Goal: Task Accomplishment & Management: Manage account settings

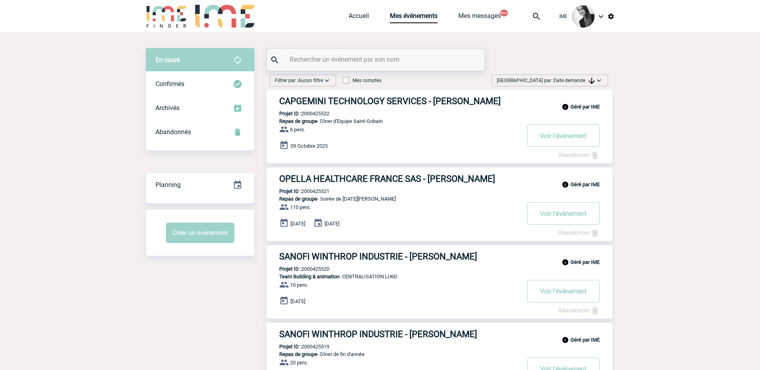
scroll to position [40, 0]
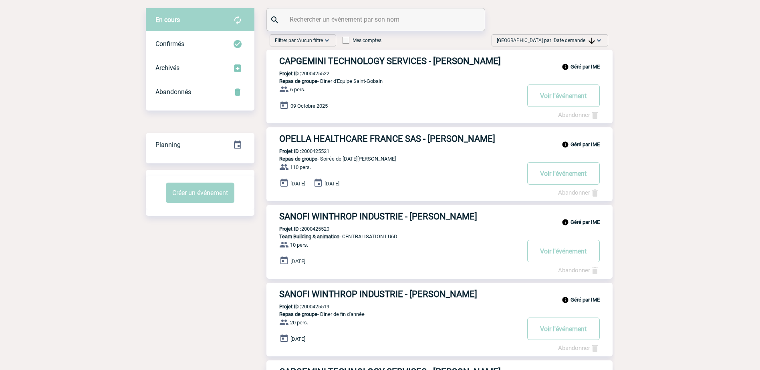
drag, startPoint x: 585, startPoint y: 39, endPoint x: 585, endPoint y: 50, distance: 10.4
click at [585, 39] on span "Date demande" at bounding box center [574, 41] width 41 height 6
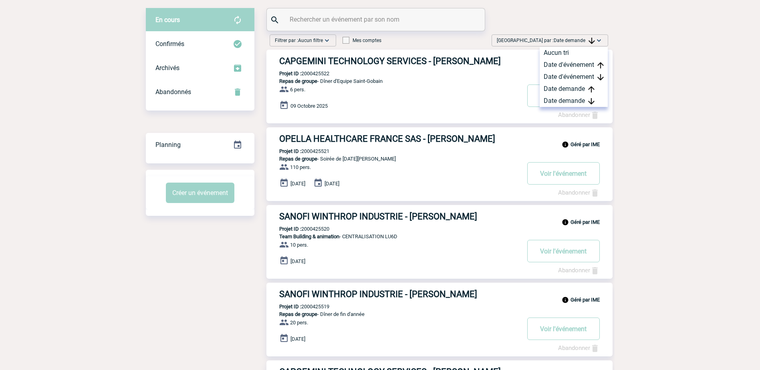
drag, startPoint x: 585, startPoint y: 98, endPoint x: 485, endPoint y: 114, distance: 101.0
click at [584, 98] on div "Date demande" at bounding box center [574, 101] width 68 height 12
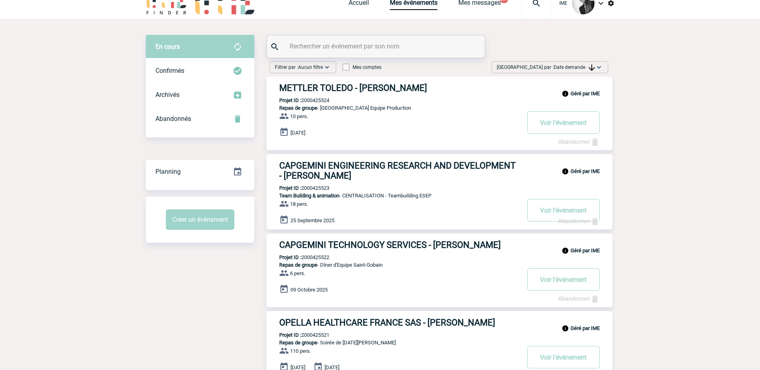
scroll to position [0, 0]
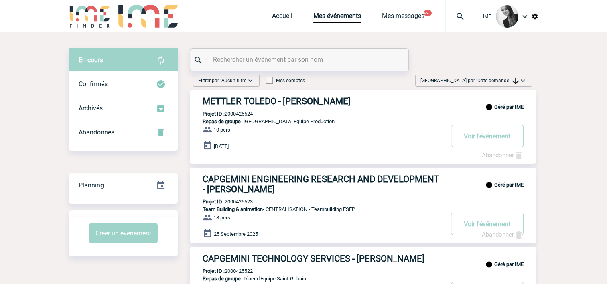
drag, startPoint x: 515, startPoint y: 77, endPoint x: 508, endPoint y: 86, distance: 10.6
click at [514, 78] on img at bounding box center [515, 81] width 6 height 6
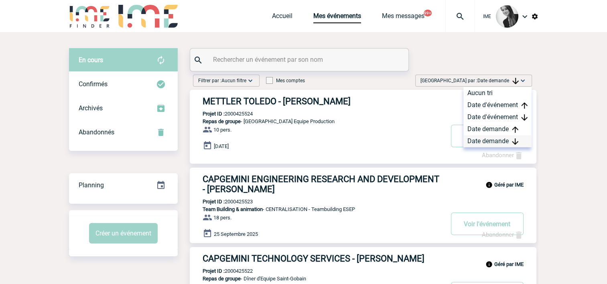
click at [486, 141] on div "Date demande" at bounding box center [497, 141] width 68 height 12
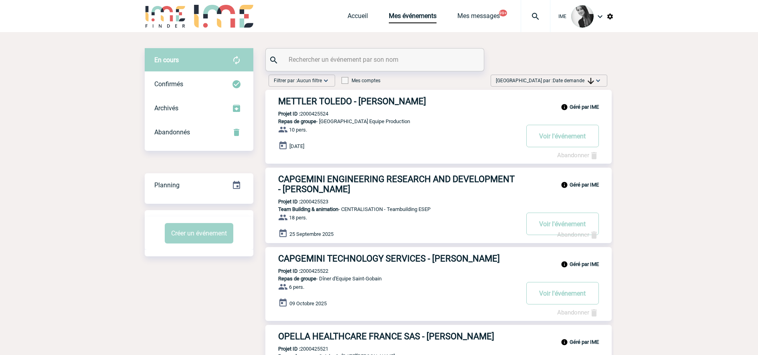
click at [575, 77] on span "Trier par : Date demande" at bounding box center [545, 81] width 98 height 8
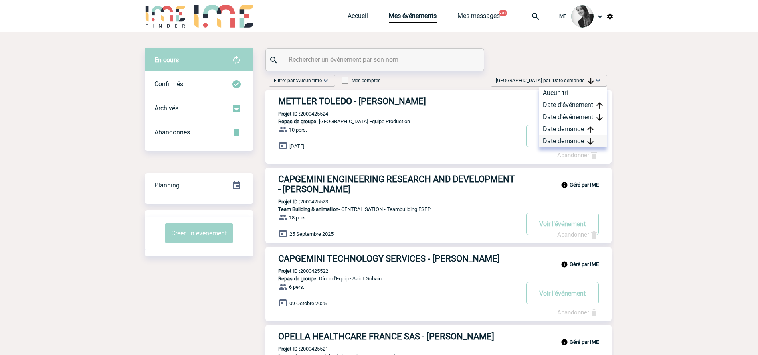
click at [573, 145] on div "Date demande" at bounding box center [573, 141] width 68 height 12
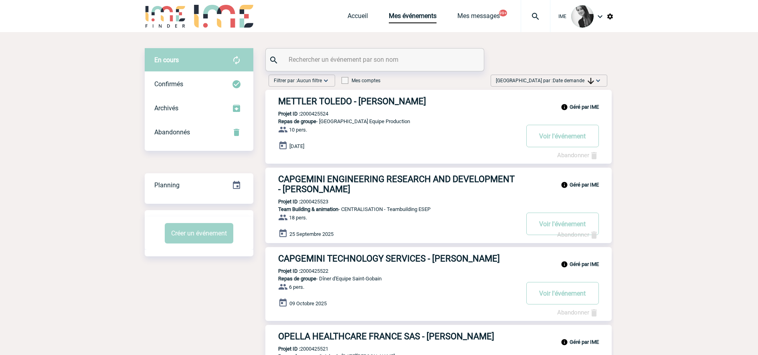
drag, startPoint x: 564, startPoint y: 79, endPoint x: 580, endPoint y: 120, distance: 44.3
click at [564, 80] on span "Date demande" at bounding box center [573, 81] width 41 height 6
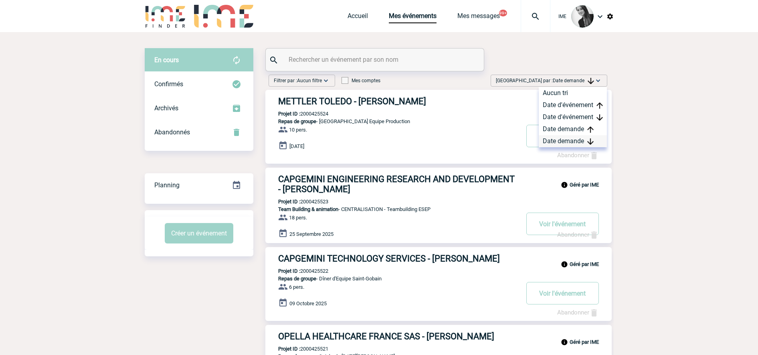
click at [571, 141] on div "Date demande" at bounding box center [573, 141] width 68 height 12
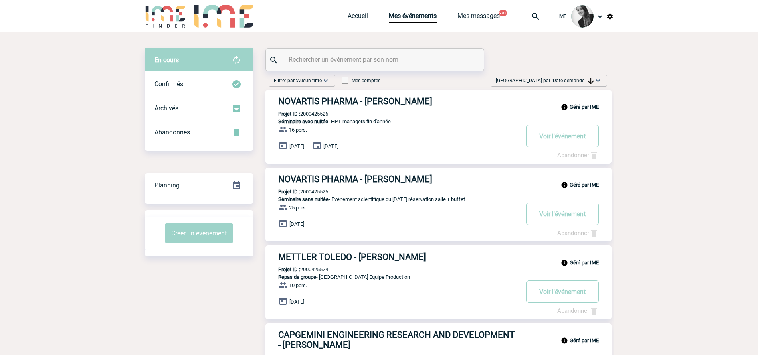
drag, startPoint x: 669, startPoint y: 167, endPoint x: 641, endPoint y: 185, distance: 33.4
click at [546, 75] on div "Trier par : Date demande Aucun tri Date d'événement Date d'événement Date deman…" at bounding box center [549, 81] width 117 height 12
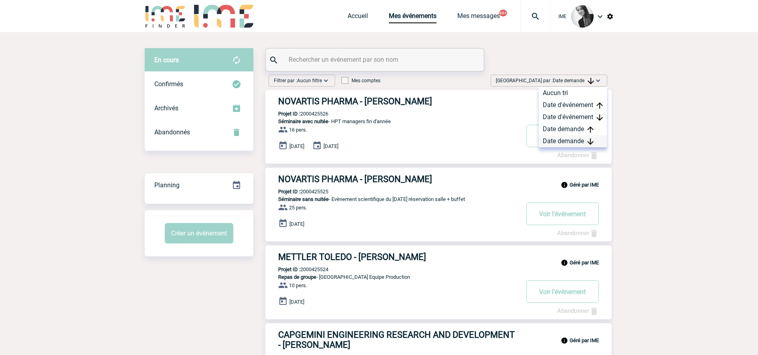
click at [557, 146] on div "Date demande" at bounding box center [573, 141] width 68 height 12
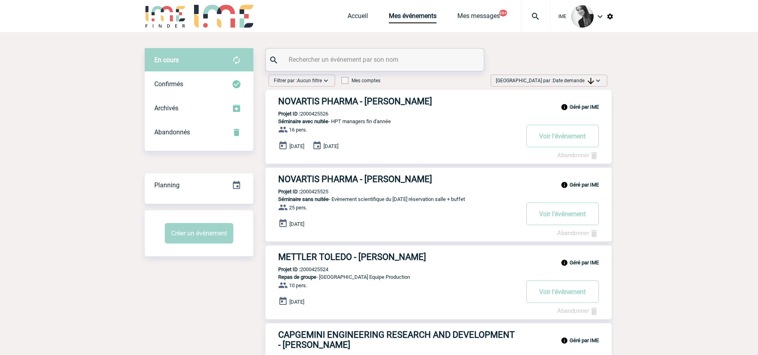
click at [599, 82] on img at bounding box center [598, 81] width 8 height 8
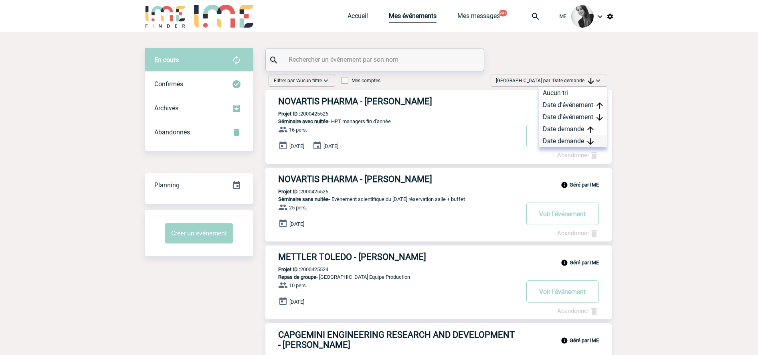
click at [575, 140] on div "Date demande" at bounding box center [573, 141] width 68 height 12
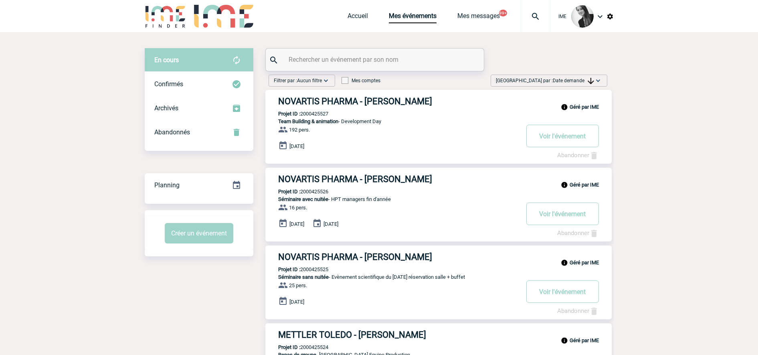
click at [587, 79] on span "Date demande" at bounding box center [573, 81] width 41 height 6
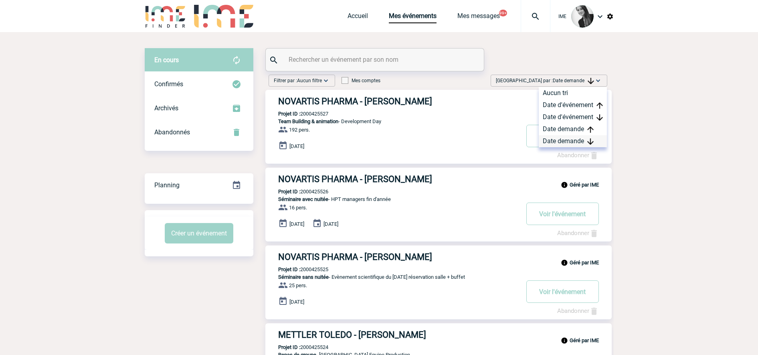
click at [552, 139] on div "Date demande" at bounding box center [573, 141] width 68 height 12
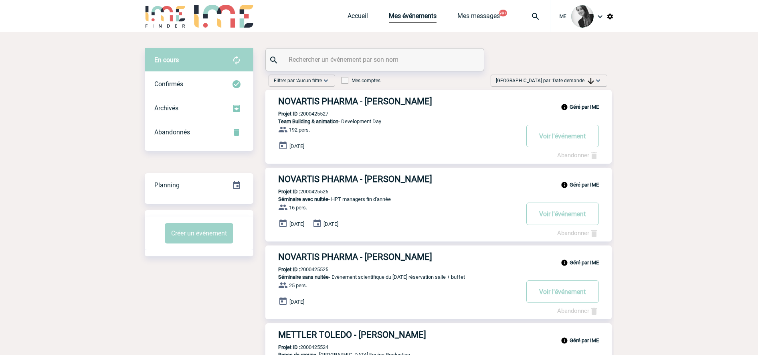
click at [590, 79] on img at bounding box center [591, 81] width 6 height 6
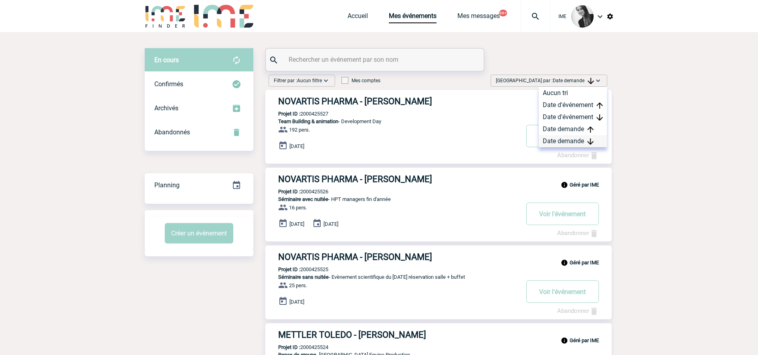
click at [590, 141] on img at bounding box center [590, 141] width 6 height 6
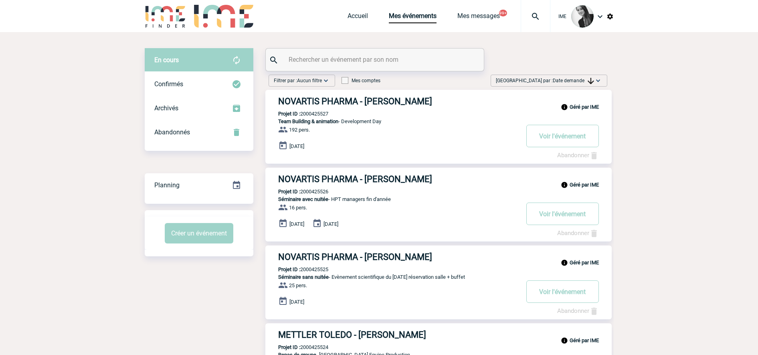
click at [575, 77] on span "Trier par : Date demande" at bounding box center [545, 81] width 98 height 8
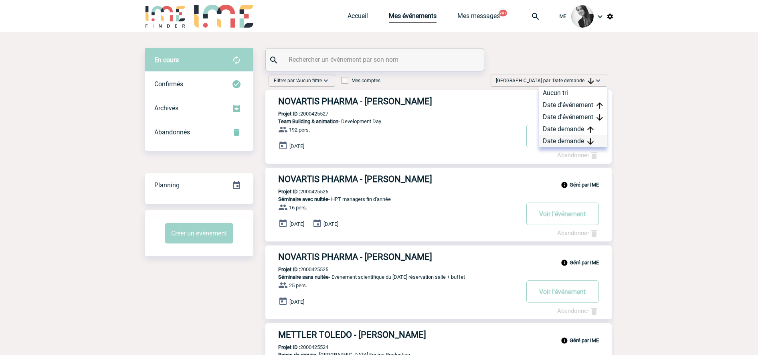
click at [561, 140] on div "Date demande" at bounding box center [573, 141] width 68 height 12
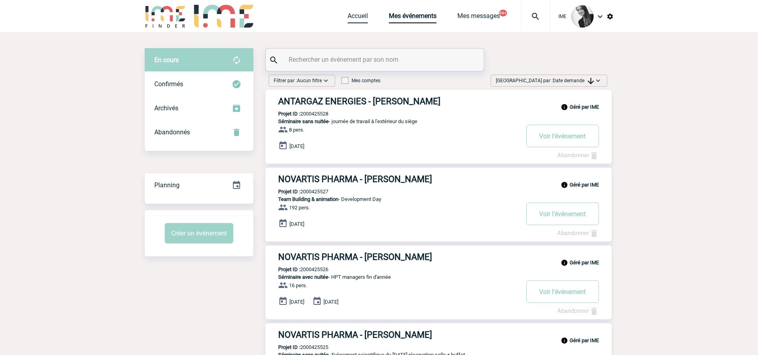
click at [352, 15] on link "Accueil" at bounding box center [358, 17] width 20 height 11
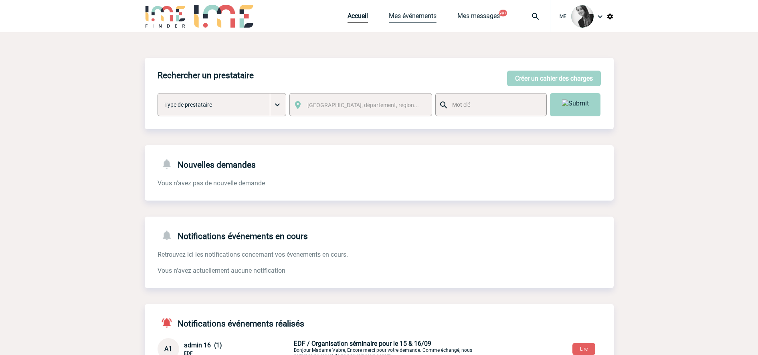
click at [401, 13] on link "Mes événements" at bounding box center [413, 17] width 48 height 11
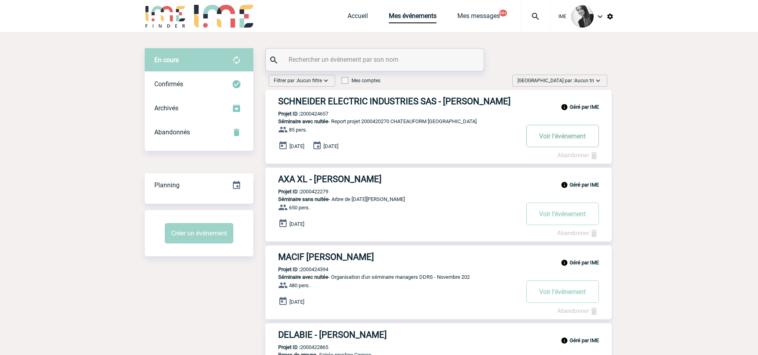
click at [558, 134] on button "Voir l'événement" at bounding box center [562, 136] width 73 height 22
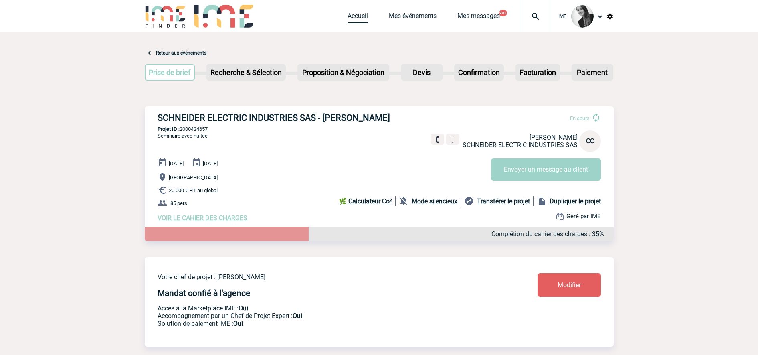
click at [353, 21] on link "Accueil" at bounding box center [358, 17] width 20 height 11
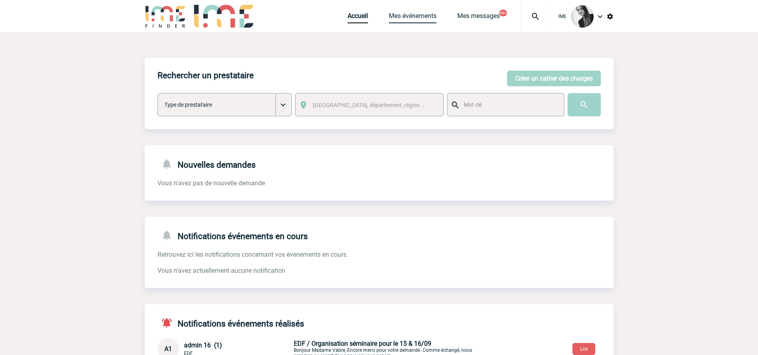
click at [419, 18] on link "Mes événements" at bounding box center [413, 17] width 48 height 11
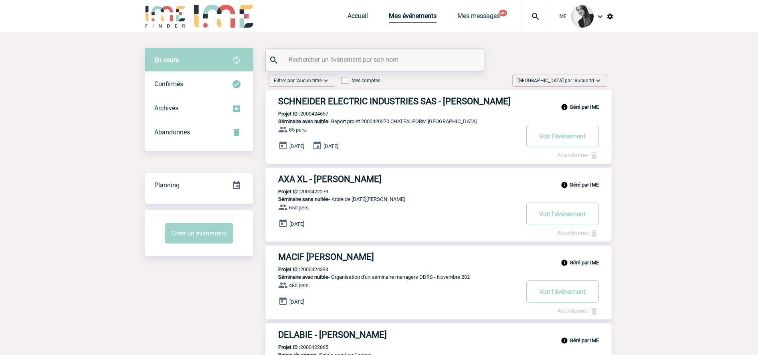
click at [584, 79] on span "Aucun tri" at bounding box center [584, 81] width 20 height 6
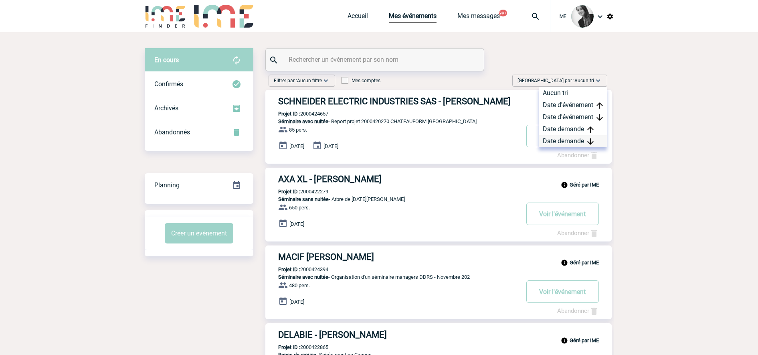
click at [580, 144] on div "Date demande" at bounding box center [573, 141] width 68 height 12
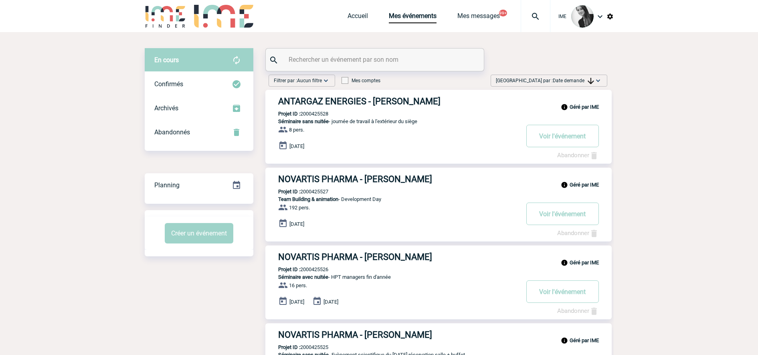
click at [546, 133] on button "Voir l'événement" at bounding box center [562, 136] width 73 height 22
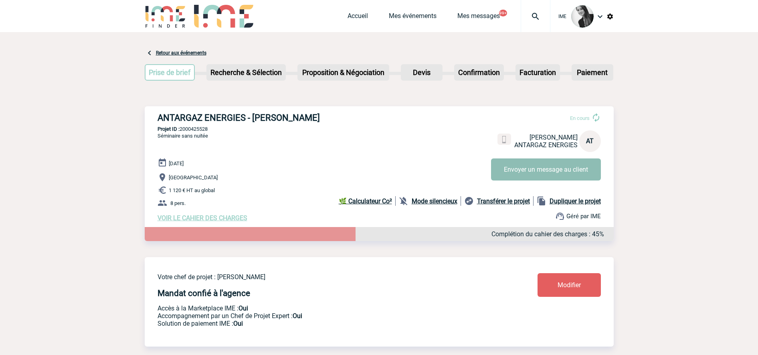
click at [532, 167] on button "Envoyer un message au client" at bounding box center [546, 169] width 110 height 22
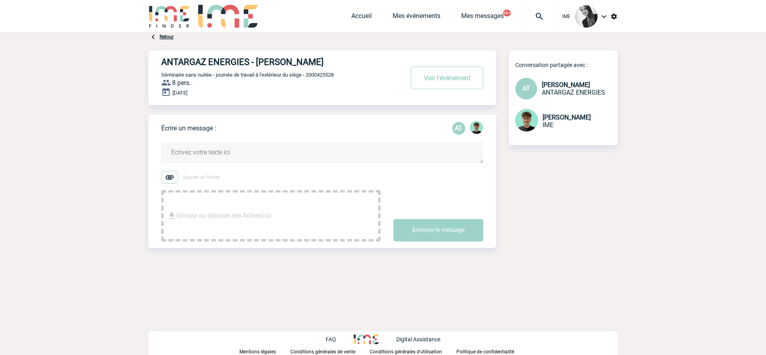
click at [620, 169] on body "IME Accueil Mes événements" at bounding box center [383, 177] width 766 height 355
click at [365, 10] on div "Accueil Mes événements Mes messages 99+ Projet, client Projet, client" at bounding box center [452, 16] width 203 height 32
click at [363, 24] on div "Accueil Mes événements Mes messages 99+ Projet, client Projet, client" at bounding box center [452, 16] width 203 height 32
click at [362, 17] on link "Accueil" at bounding box center [361, 17] width 20 height 11
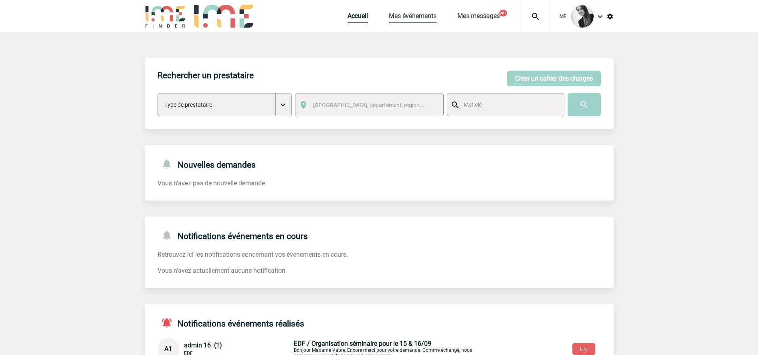
click at [410, 14] on link "Mes événements" at bounding box center [413, 17] width 48 height 11
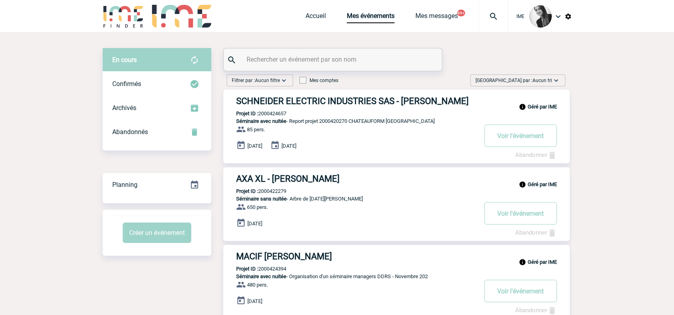
click at [547, 79] on span "Aucun tri" at bounding box center [542, 81] width 20 height 6
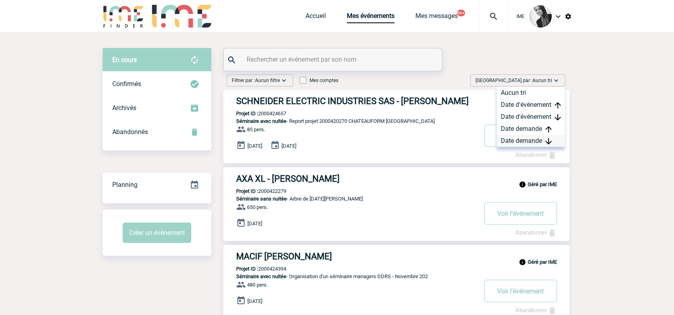
click at [532, 143] on div "Date demande" at bounding box center [531, 141] width 68 height 12
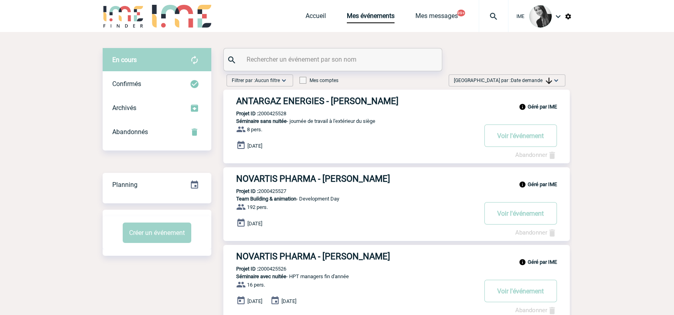
drag, startPoint x: 497, startPoint y: 74, endPoint x: 522, endPoint y: 103, distance: 37.8
click at [545, 75] on div "Trier par : Date demande Aucun tri Date d'événement Date d'événement Date deman…" at bounding box center [507, 81] width 117 height 12
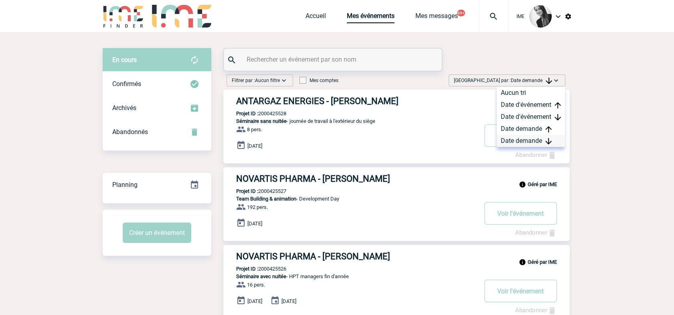
click at [520, 140] on div "Date demande" at bounding box center [531, 141] width 68 height 12
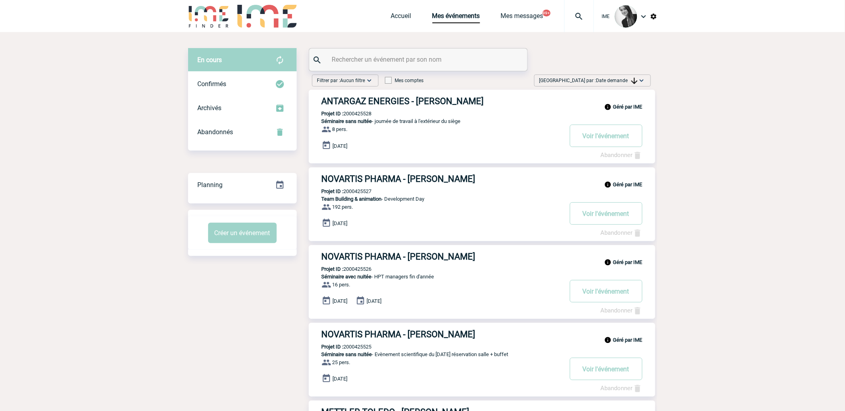
drag, startPoint x: 610, startPoint y: 81, endPoint x: 615, endPoint y: 116, distance: 36.1
click at [610, 81] on span "Date demande" at bounding box center [616, 81] width 41 height 6
click at [614, 144] on div "Date demande" at bounding box center [616, 141] width 68 height 12
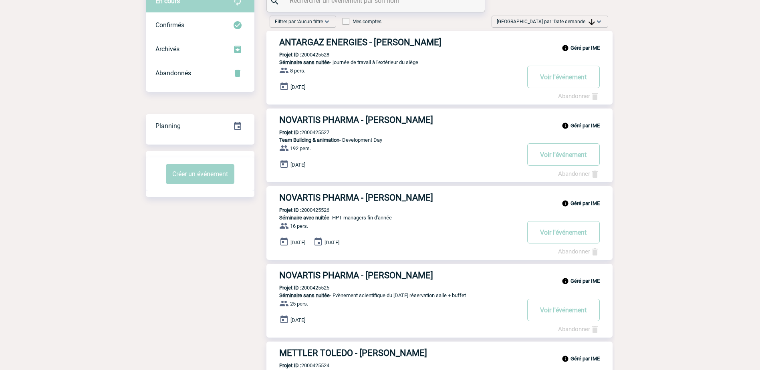
scroll to position [40, 0]
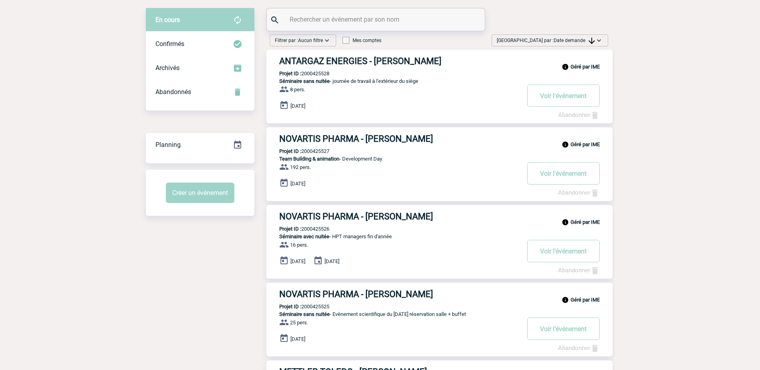
click at [572, 38] on span "Date demande" at bounding box center [574, 41] width 41 height 6
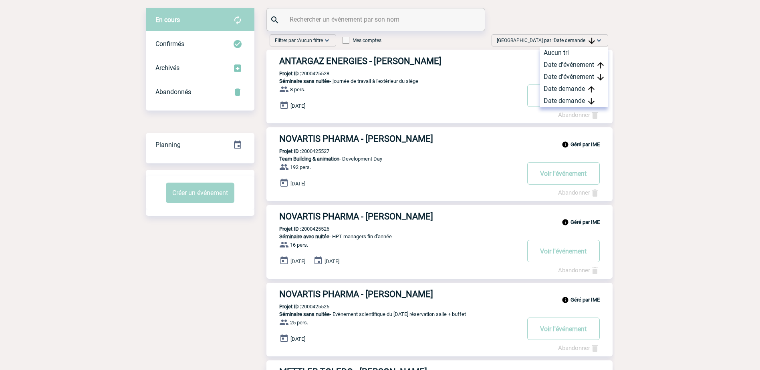
drag, startPoint x: 575, startPoint y: 103, endPoint x: 575, endPoint y: 116, distance: 13.2
click at [575, 102] on div "Date demande" at bounding box center [574, 101] width 68 height 12
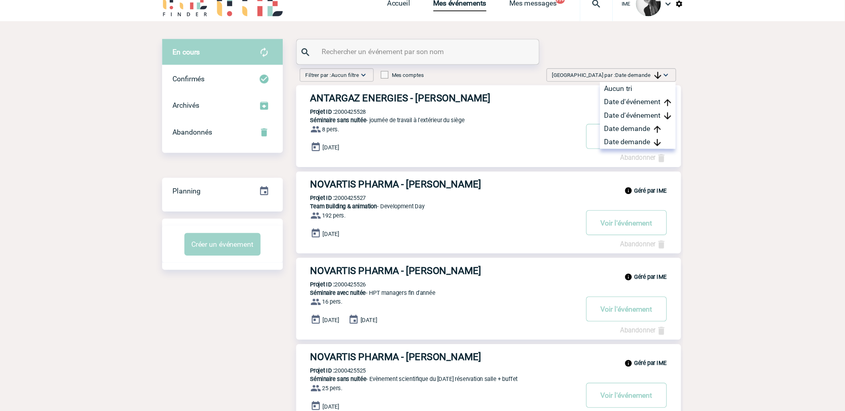
scroll to position [0, 0]
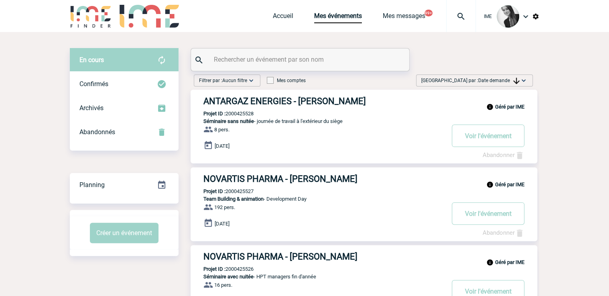
drag, startPoint x: 492, startPoint y: 81, endPoint x: 495, endPoint y: 135, distance: 54.6
click at [493, 81] on span "Date demande" at bounding box center [498, 81] width 41 height 6
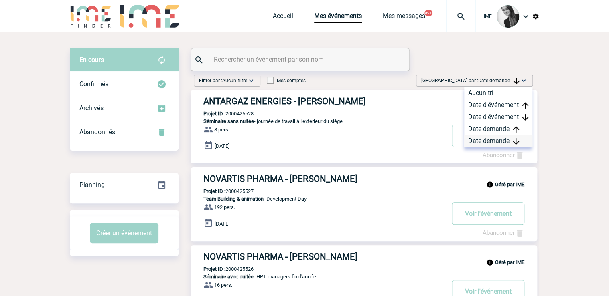
drag, startPoint x: 493, startPoint y: 138, endPoint x: 485, endPoint y: 144, distance: 10.0
click at [491, 140] on div "Date demande" at bounding box center [498, 141] width 68 height 12
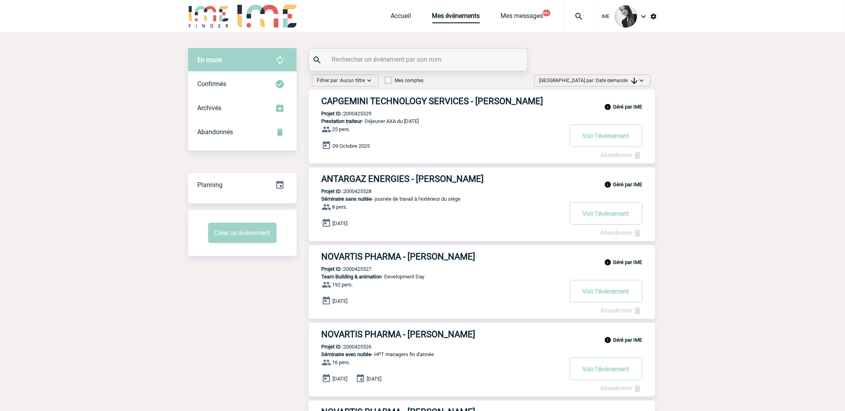
drag, startPoint x: 639, startPoint y: 78, endPoint x: 640, endPoint y: 89, distance: 10.4
click at [639, 78] on img at bounding box center [641, 81] width 8 height 8
click at [625, 141] on div "Date demande" at bounding box center [616, 141] width 68 height 12
click at [620, 81] on span "Date demande" at bounding box center [616, 81] width 41 height 6
click at [609, 143] on div "Date demande" at bounding box center [616, 141] width 68 height 12
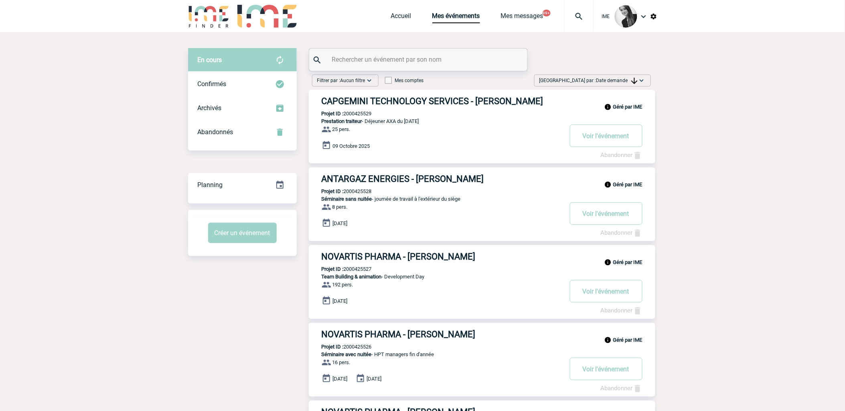
click at [633, 83] on img at bounding box center [634, 81] width 6 height 6
click at [610, 142] on div "Date demande" at bounding box center [616, 141] width 68 height 12
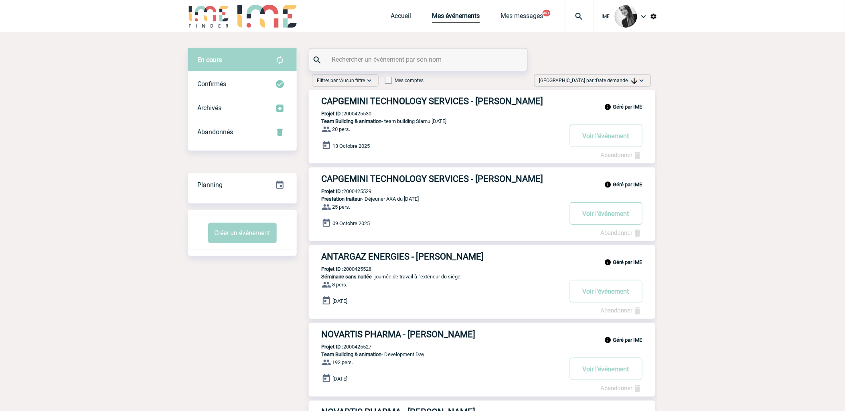
click at [609, 78] on span "Date demande" at bounding box center [616, 81] width 41 height 6
click at [602, 143] on div "Date demande" at bounding box center [616, 141] width 68 height 12
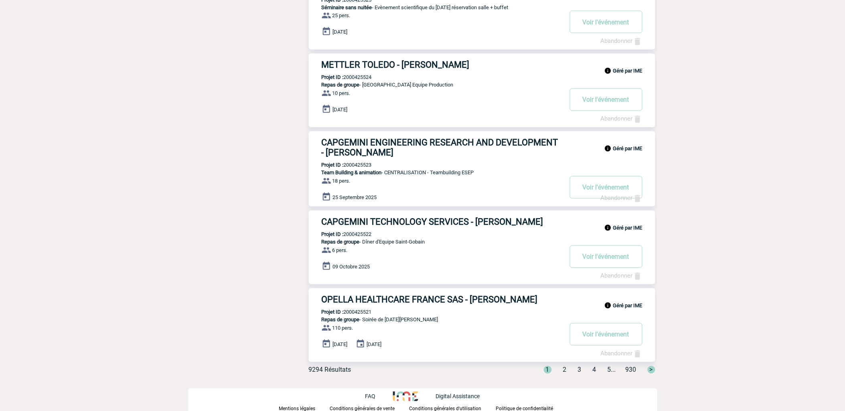
scroll to position [509, 0]
click at [591, 340] on button "Voir l'événement" at bounding box center [606, 333] width 73 height 22
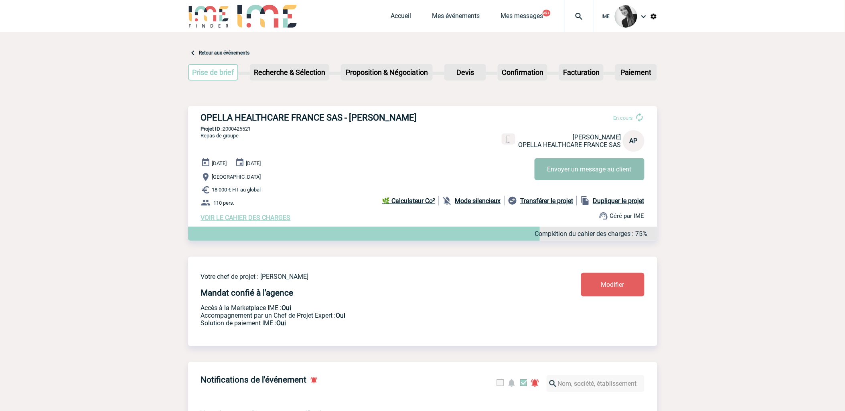
click at [578, 172] on button "Envoyer un message au client" at bounding box center [589, 169] width 110 height 22
click at [451, 17] on link "Mes événements" at bounding box center [456, 17] width 48 height 11
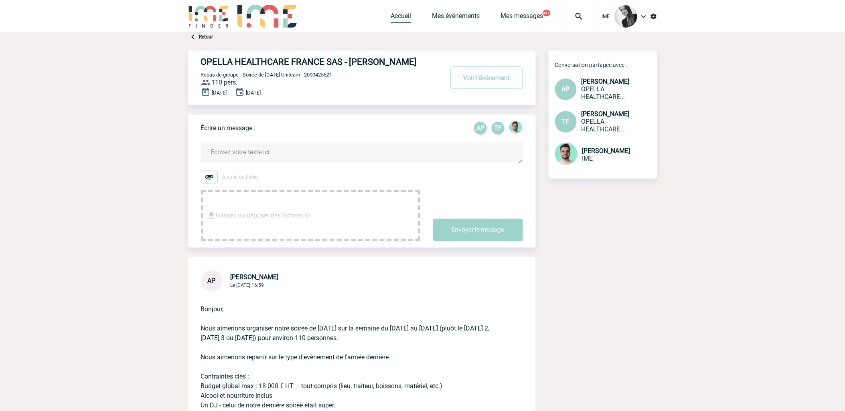
click at [400, 16] on link "Accueil" at bounding box center [401, 17] width 20 height 11
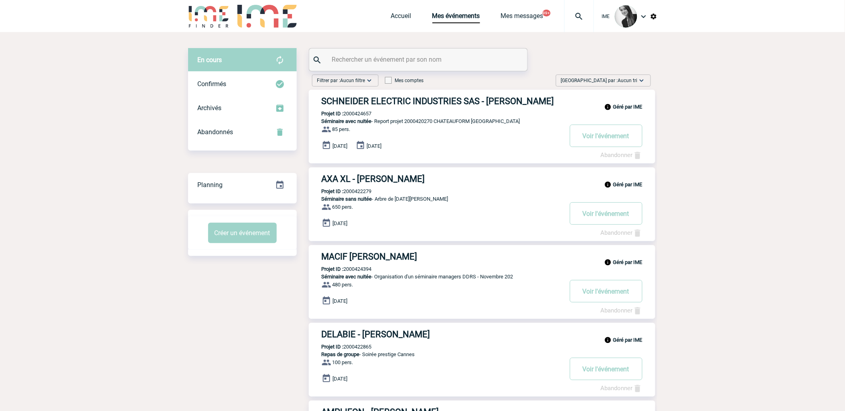
click at [628, 81] on span "Aucun tri" at bounding box center [628, 81] width 20 height 6
click at [606, 142] on div "Date demande" at bounding box center [616, 141] width 68 height 12
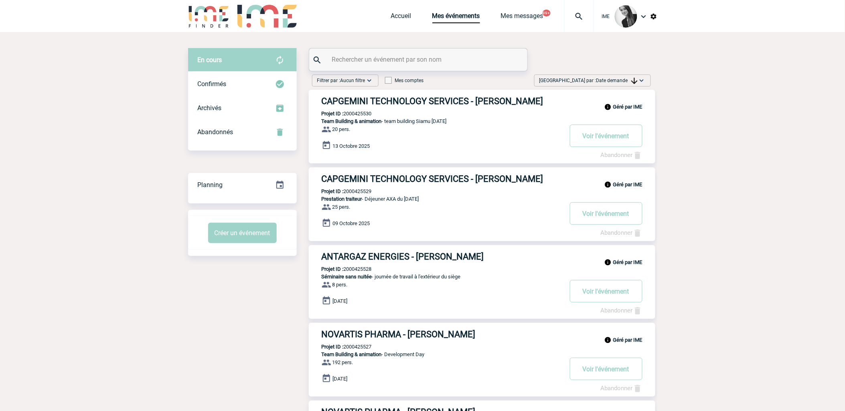
click at [371, 60] on input "text" at bounding box center [419, 60] width 178 height 12
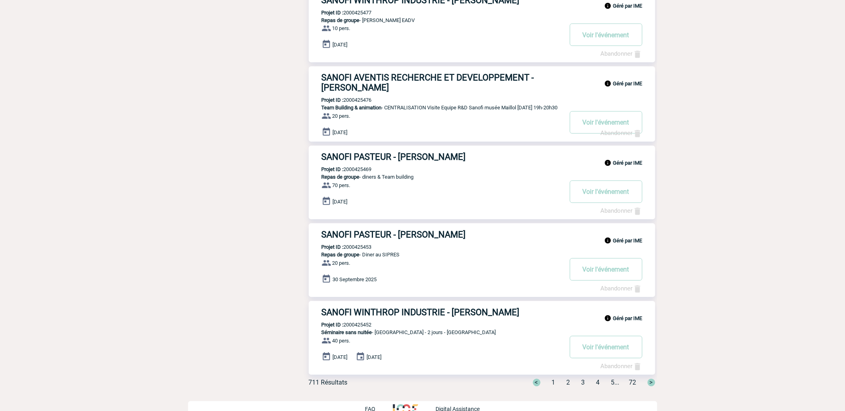
scroll to position [514, 0]
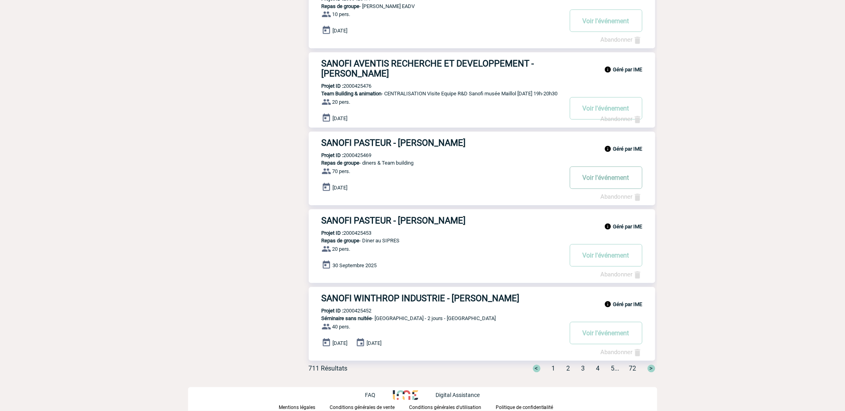
type input "sanofi"
click at [599, 183] on button "Voir l'événement" at bounding box center [606, 178] width 73 height 22
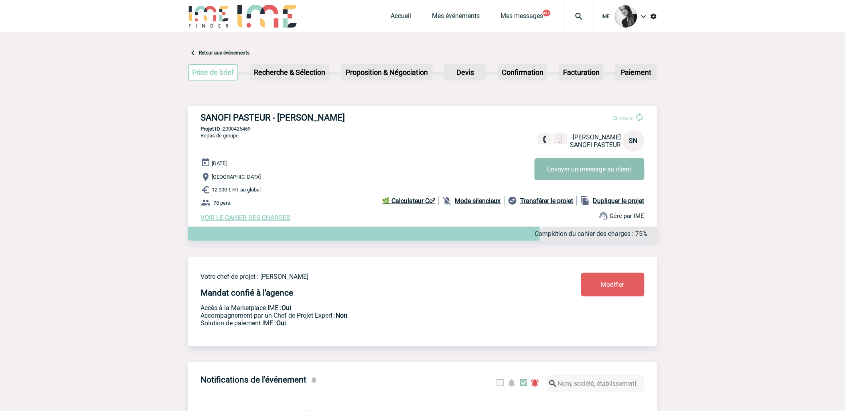
click at [582, 171] on button "Envoyer un message au client" at bounding box center [589, 169] width 110 height 22
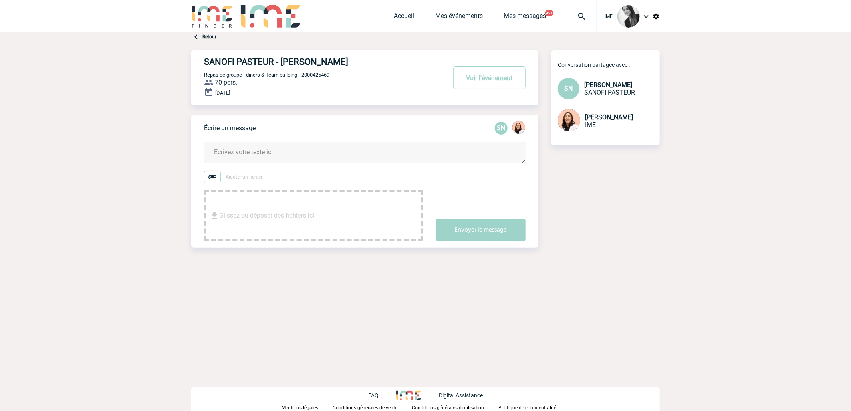
click at [330, 73] on span "Repas de groupe - diners & Team building - 2000425469" at bounding box center [266, 75] width 125 height 6
drag, startPoint x: 330, startPoint y: 73, endPoint x: 377, endPoint y: 174, distance: 112.1
click at [377, 174] on form "Ajouter un fichier Glissez ou déposer des fichiers ici Envoyer le message" at bounding box center [371, 186] width 335 height 109
copy form "Ajouter un fichier"
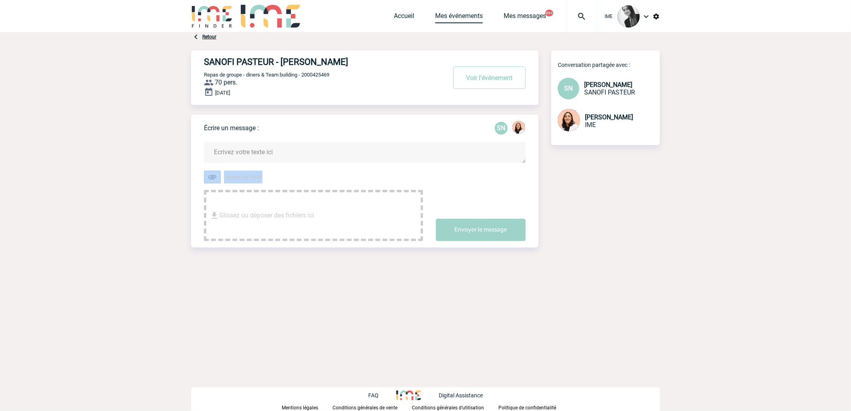
drag, startPoint x: 459, startPoint y: 19, endPoint x: 463, endPoint y: 22, distance: 4.8
click at [460, 19] on link "Mes événements" at bounding box center [459, 17] width 48 height 11
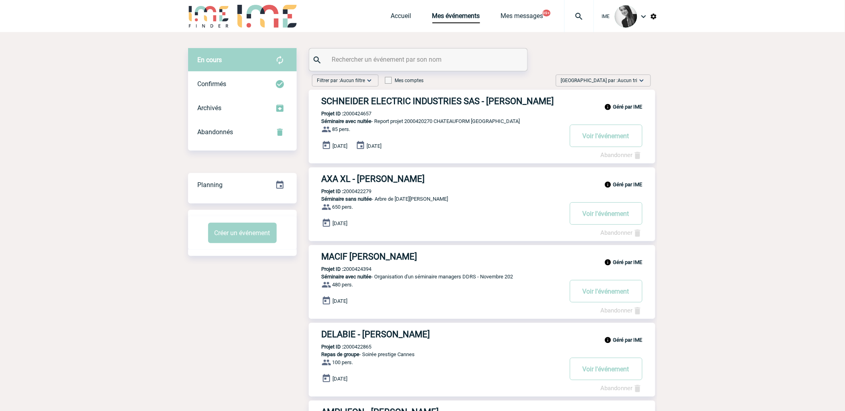
click at [623, 79] on span "Aucun tri" at bounding box center [628, 81] width 20 height 6
drag, startPoint x: 623, startPoint y: 79, endPoint x: 610, endPoint y: 145, distance: 67.1
click at [610, 145] on div "Date demande" at bounding box center [616, 141] width 68 height 12
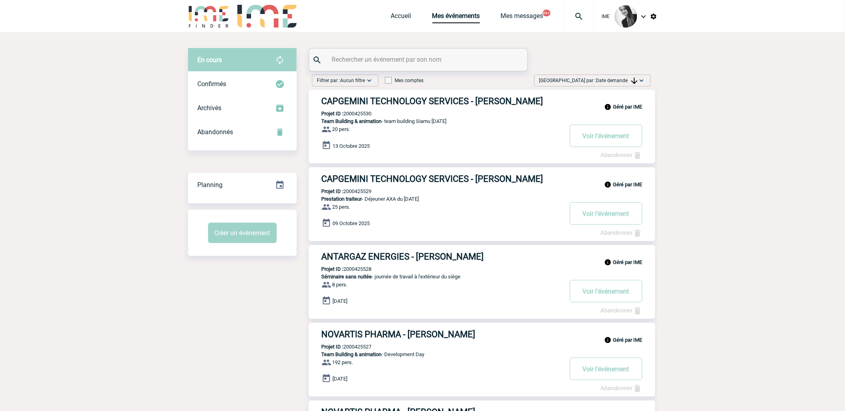
click at [395, 59] on input "text" at bounding box center [419, 60] width 178 height 12
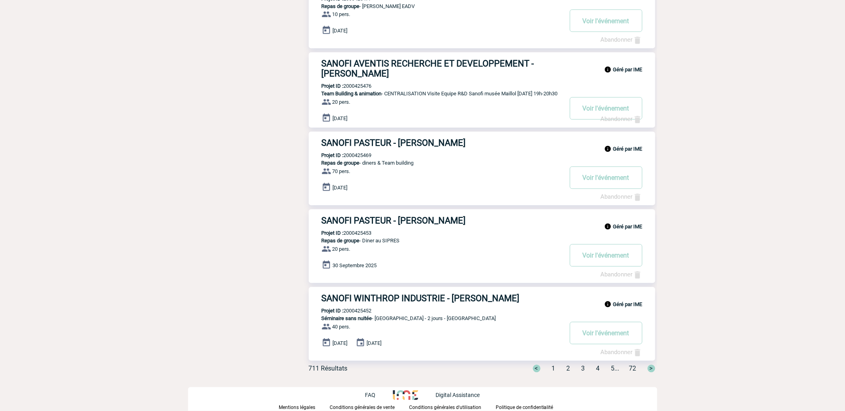
scroll to position [514, 0]
type input "sanofi"
click at [566, 372] on div "< 1 2 3 4 5 ... 72 >" at bounding box center [589, 369] width 132 height 8
click at [566, 371] on span "2" at bounding box center [568, 369] width 4 height 8
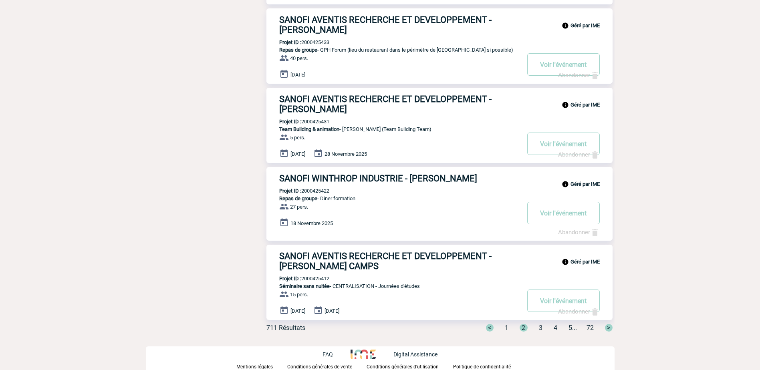
scroll to position [558, 0]
click at [539, 329] on span "3" at bounding box center [541, 328] width 4 height 8
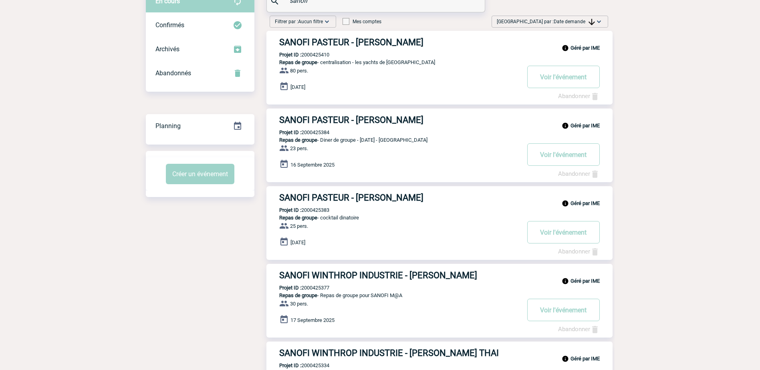
scroll to position [0, 0]
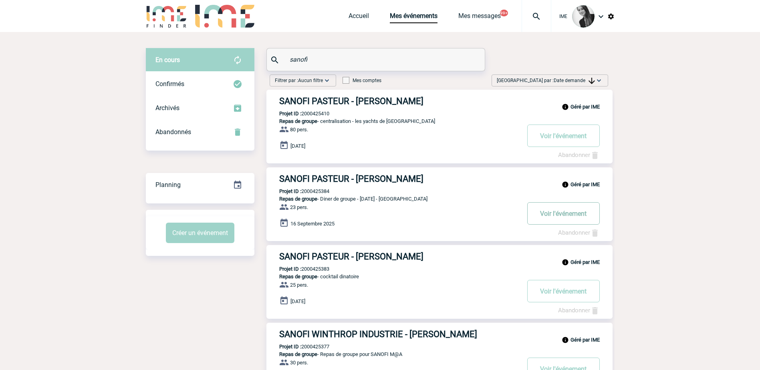
click at [560, 216] on button "Voir l'événement" at bounding box center [564, 213] width 73 height 22
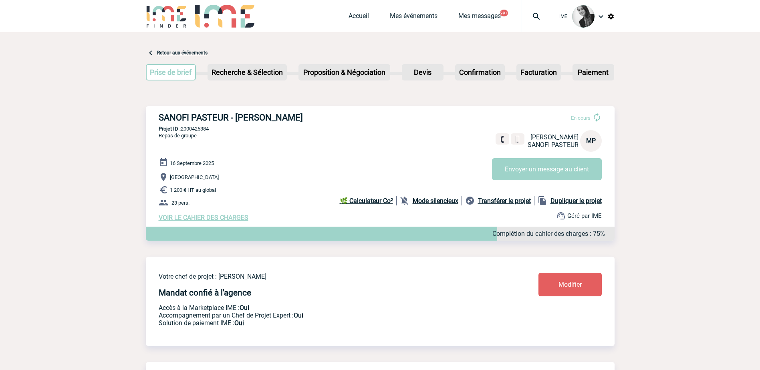
drag, startPoint x: 91, startPoint y: 236, endPoint x: 106, endPoint y: 279, distance: 45.4
click at [410, 15] on link "Mes événements" at bounding box center [414, 17] width 48 height 11
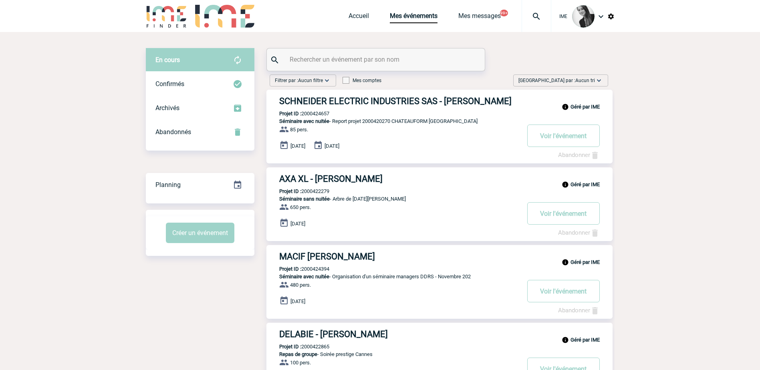
click at [586, 76] on div "[GEOGRAPHIC_DATA] par : Aucun tri Aucun tri Date d'événement Date d'événement D…" at bounding box center [561, 81] width 95 height 12
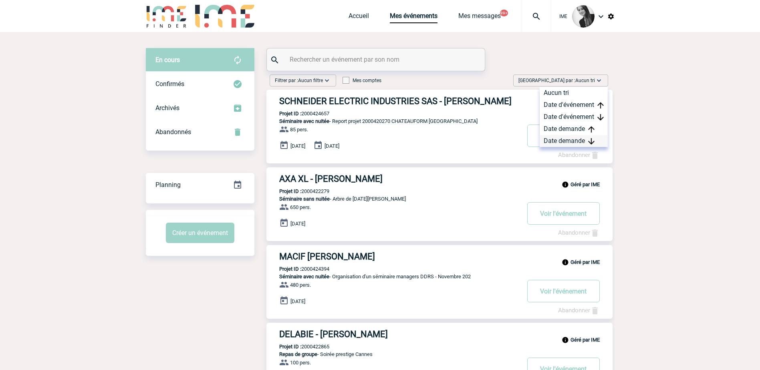
click at [590, 139] on img at bounding box center [591, 141] width 6 height 6
